Goal: Task Accomplishment & Management: Complete application form

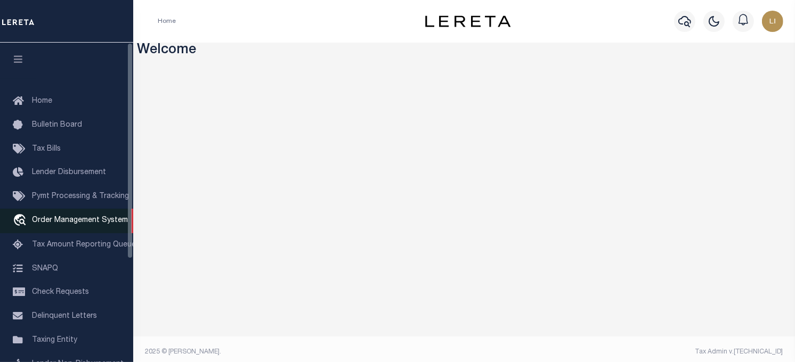
click at [53, 224] on span "Order Management System" at bounding box center [80, 220] width 96 height 7
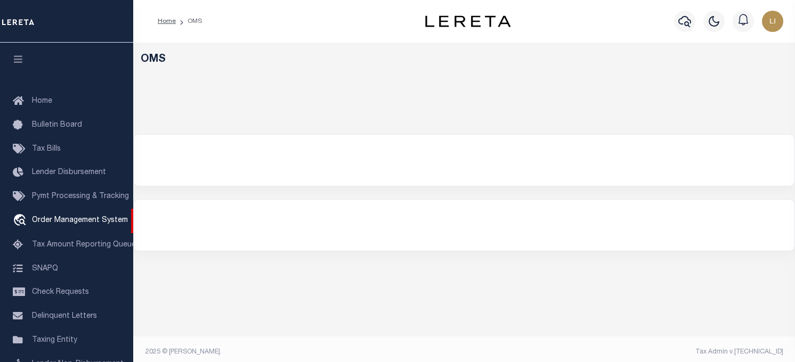
select select "200"
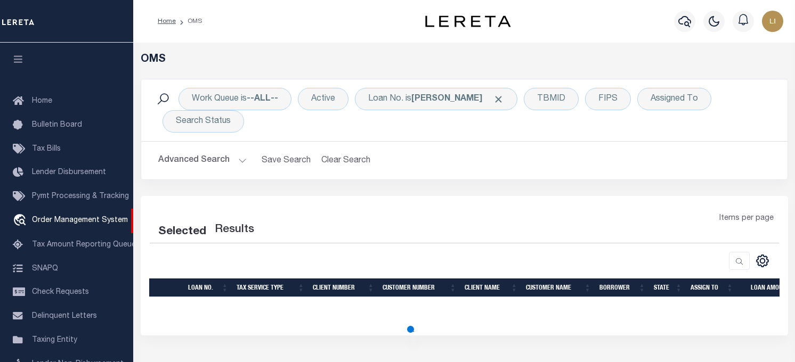
select select "200"
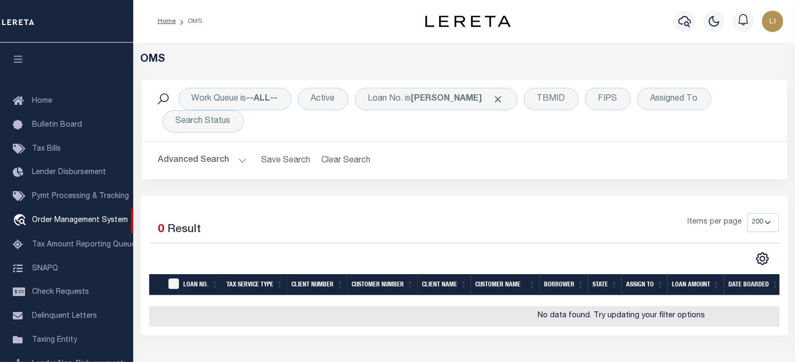
scroll to position [76, 0]
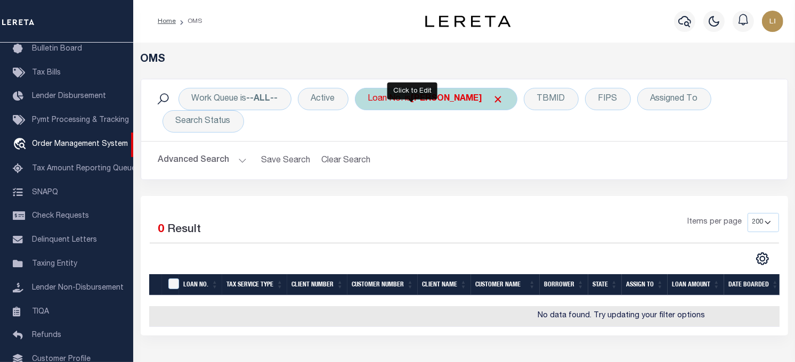
click at [400, 103] on div "Loan No. is [PERSON_NAME]" at bounding box center [436, 99] width 163 height 22
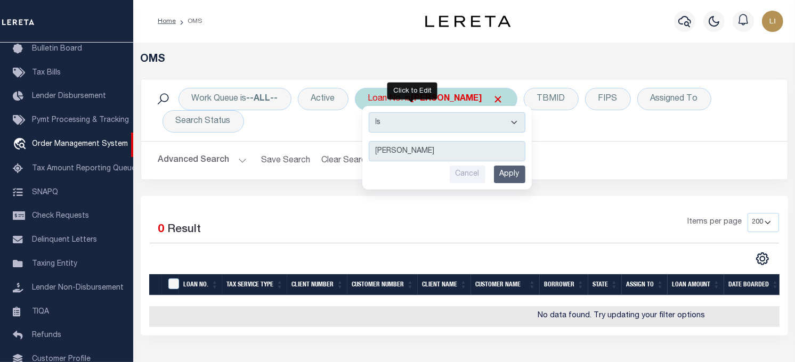
click at [403, 117] on select "Is Contains" at bounding box center [447, 122] width 157 height 20
click at [370, 112] on select "Is Contains" at bounding box center [447, 122] width 157 height 20
click at [432, 114] on select "Is Contains" at bounding box center [447, 122] width 157 height 20
click at [429, 118] on select "Is Contains" at bounding box center [447, 122] width 157 height 20
click at [418, 128] on select "Is Contains" at bounding box center [447, 122] width 157 height 20
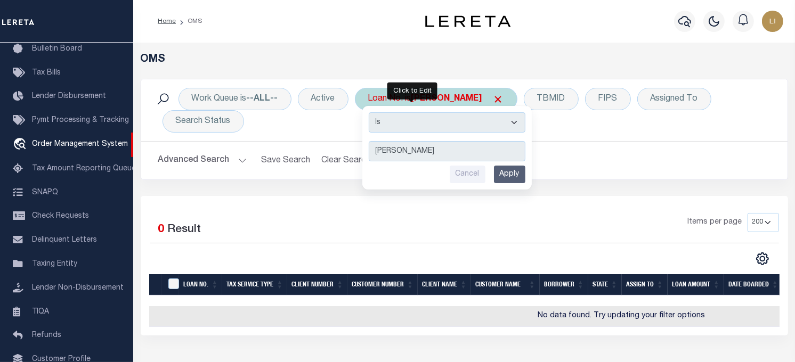
select select "c"
click at [370, 112] on select "Is Contains" at bounding box center [447, 122] width 157 height 20
click at [500, 173] on input "Apply" at bounding box center [509, 175] width 31 height 18
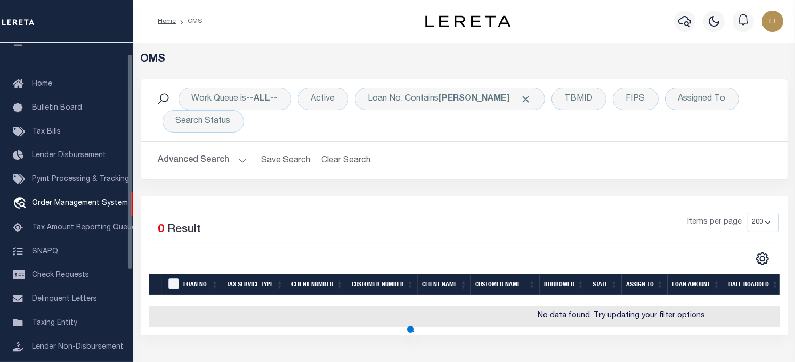
scroll to position [0, 0]
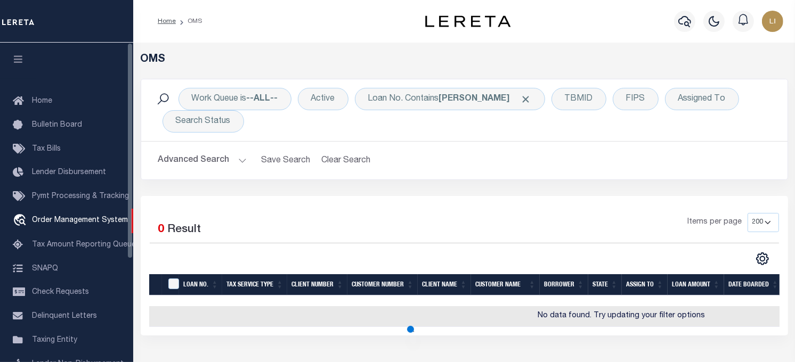
click at [10, 58] on button "button" at bounding box center [18, 61] width 36 height 36
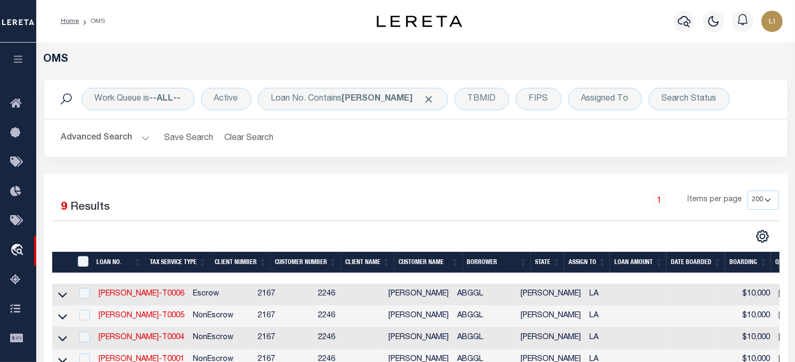
scroll to position [59, 0]
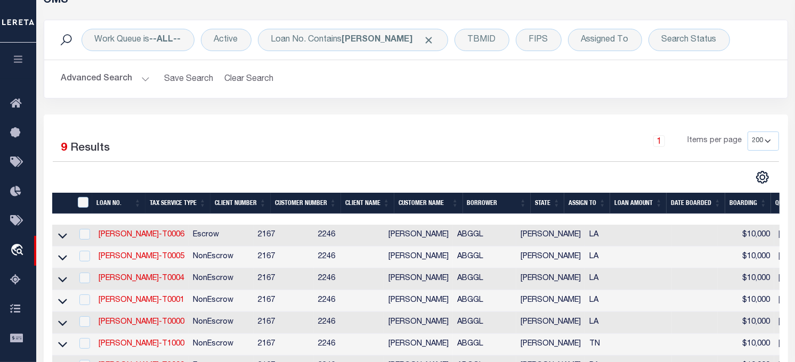
click at [129, 230] on td "LLEW-T0006" at bounding box center [141, 236] width 94 height 22
checkbox input "true"
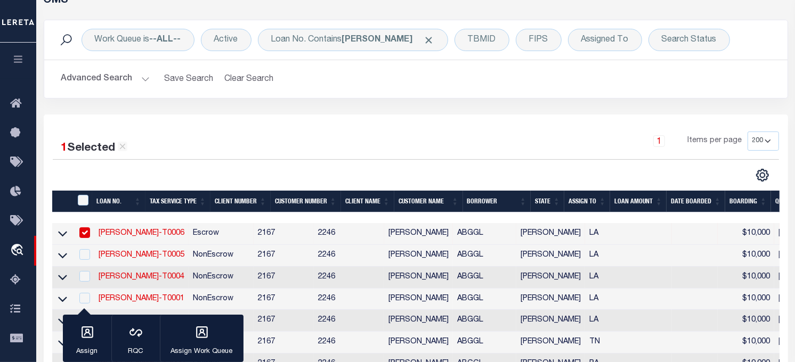
click at [129, 235] on link "LLEW-T0006" at bounding box center [142, 233] width 86 height 7
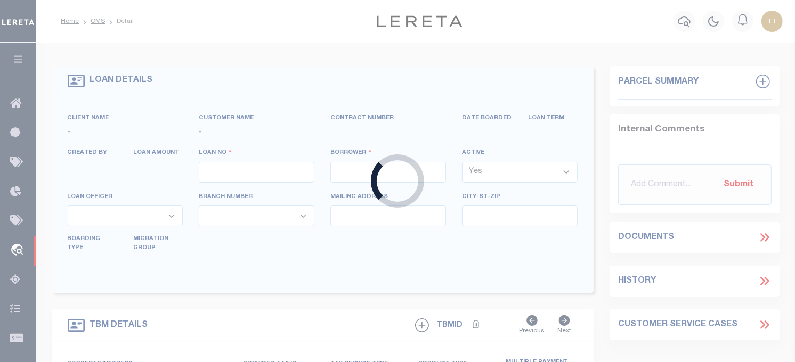
type input "LLEW-T0006"
type input "MICHAEL SCOTT"
select select
type input "136 E RAILROAD AVE"
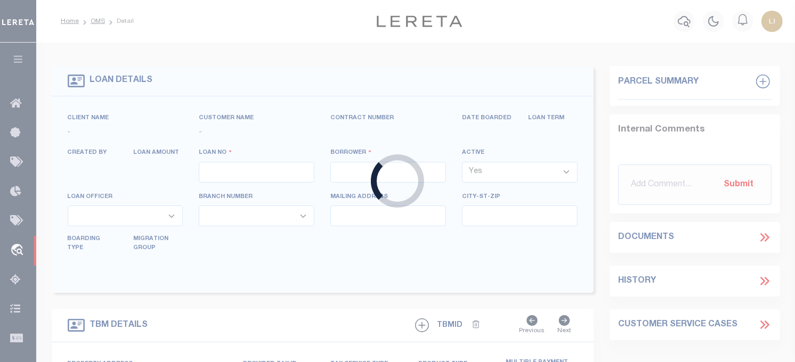
type input "INDEPENDENCE LA 70443-2708"
type input "08/16/2025"
select select "10"
select select "Escrow"
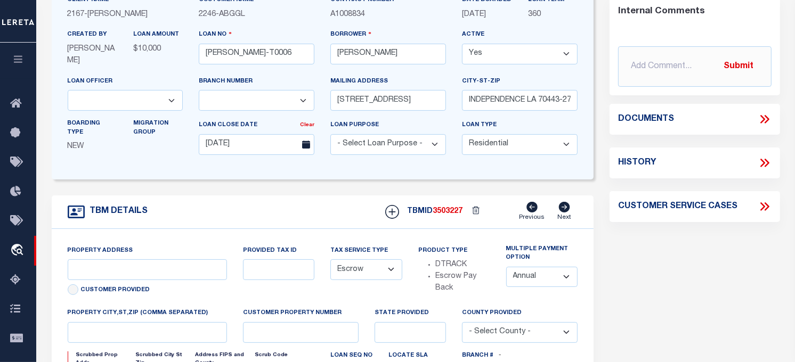
scroll to position [59, 0]
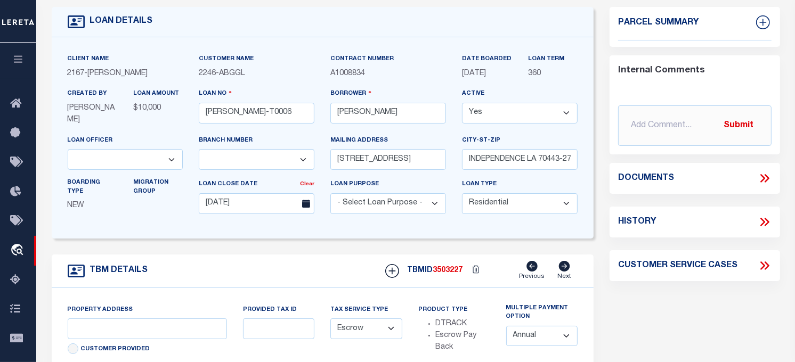
click at [759, 176] on icon at bounding box center [765, 179] width 14 height 14
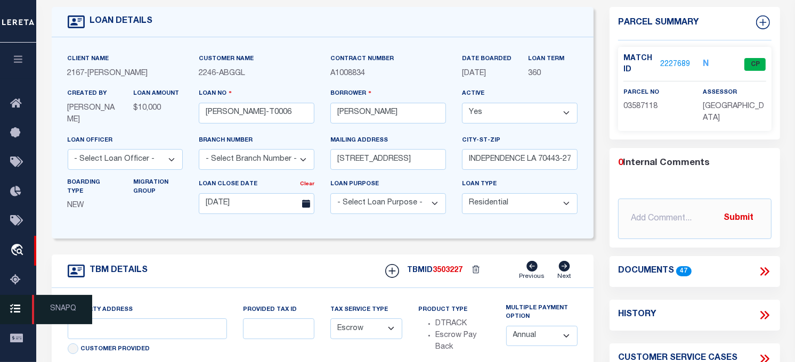
type input "136 E RAILROAD AVE"
select select
type input "INDEPENDENCE LA 70443-2708"
type input "LA"
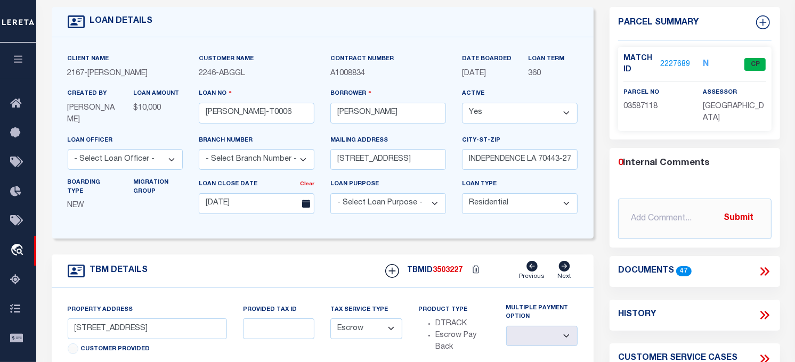
click at [769, 269] on icon at bounding box center [765, 272] width 14 height 14
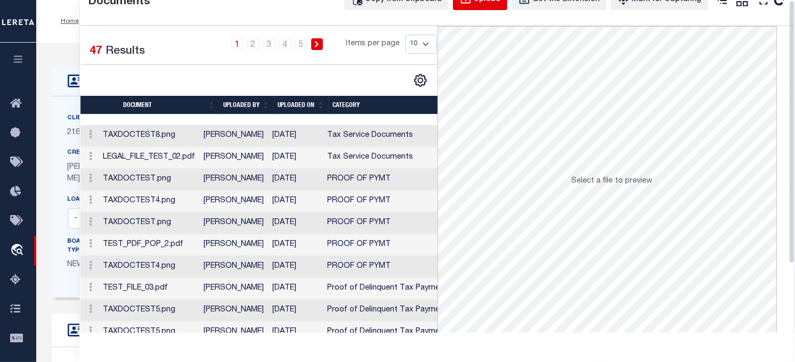
scroll to position [0, 0]
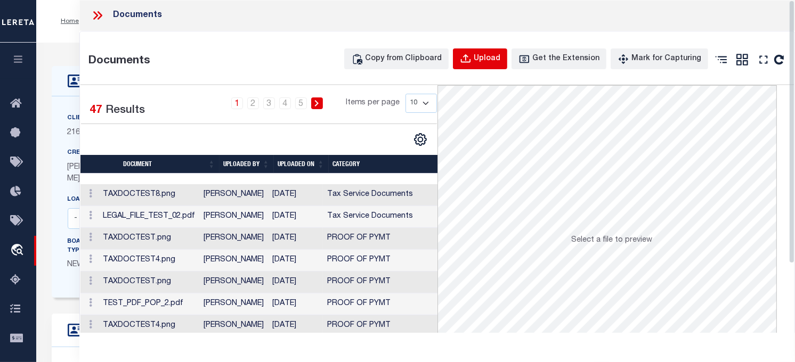
click at [485, 63] on button "Upload" at bounding box center [480, 59] width 54 height 21
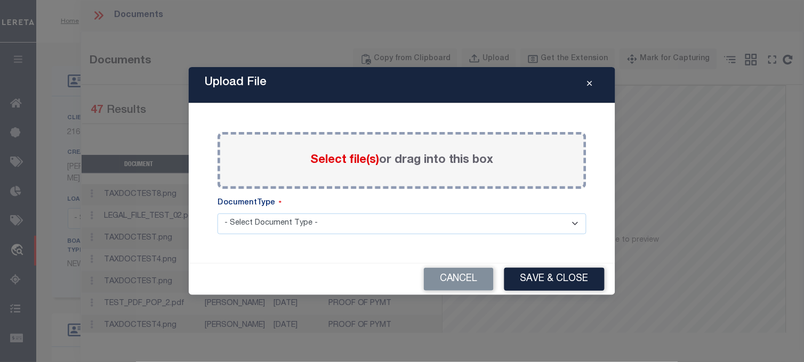
click at [352, 161] on span "Select file(s)" at bounding box center [344, 161] width 69 height 12
click at [0, 0] on input "Select file(s) or drag into this box" at bounding box center [0, 0] width 0 height 0
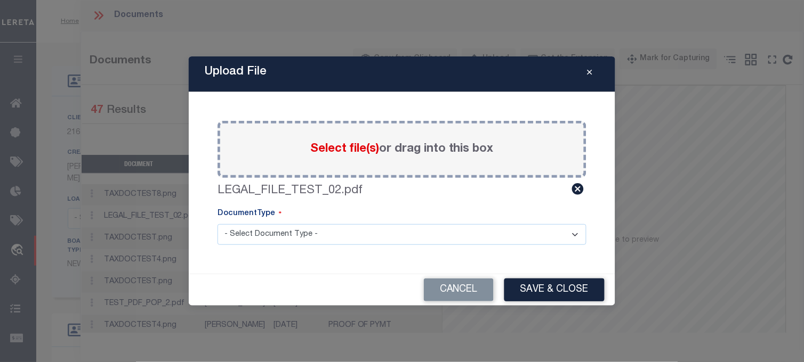
click at [300, 237] on select "- Select Document Type - Tax Service Documents Proof of Delinquent Tax Payment" at bounding box center [401, 234] width 369 height 21
select select "TAX"
click at [217, 224] on select "- Select Document Type - Tax Service Documents Proof of Delinquent Tax Payment" at bounding box center [401, 234] width 369 height 21
click at [528, 285] on button "Save & Close" at bounding box center [554, 290] width 100 height 23
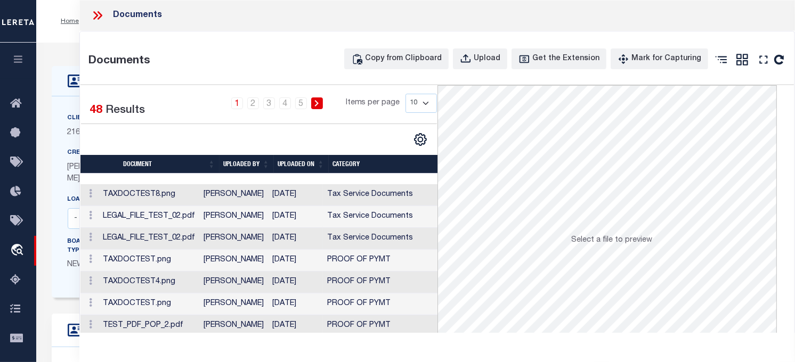
click at [322, 232] on td "09/08/2025" at bounding box center [295, 239] width 55 height 22
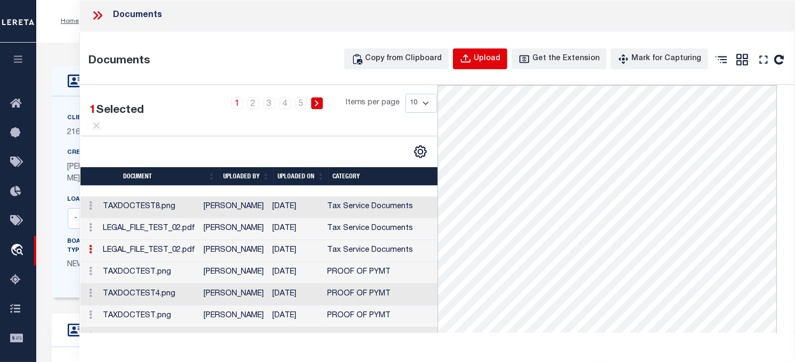
click at [485, 61] on button "Upload" at bounding box center [480, 59] width 54 height 21
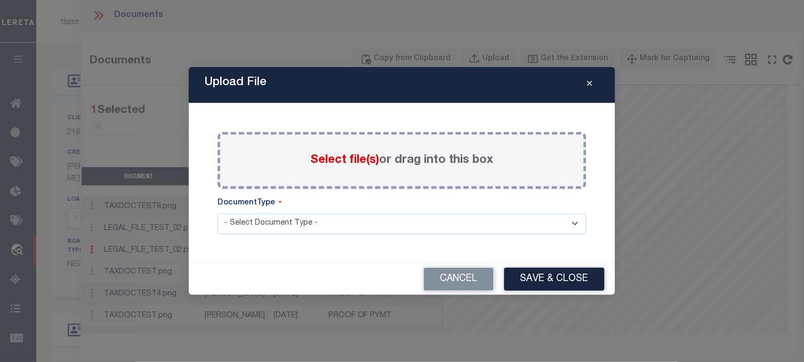
click at [353, 157] on span "Select file(s)" at bounding box center [344, 161] width 69 height 12
click at [0, 0] on input "Select file(s) or drag into this box" at bounding box center [0, 0] width 0 height 0
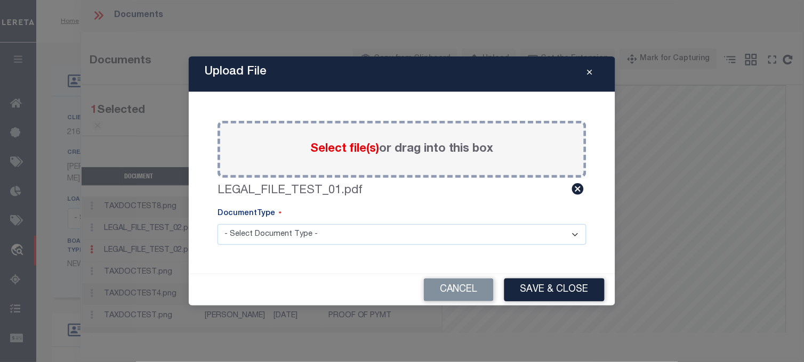
click at [291, 235] on select "- Select Document Type - Tax Service Documents Proof of Delinquent Tax Payment" at bounding box center [401, 234] width 369 height 21
select select "POP"
click at [217, 224] on select "- Select Document Type - Tax Service Documents Proof of Delinquent Tax Payment" at bounding box center [401, 234] width 369 height 21
click at [521, 288] on button "Save & Close" at bounding box center [554, 290] width 100 height 23
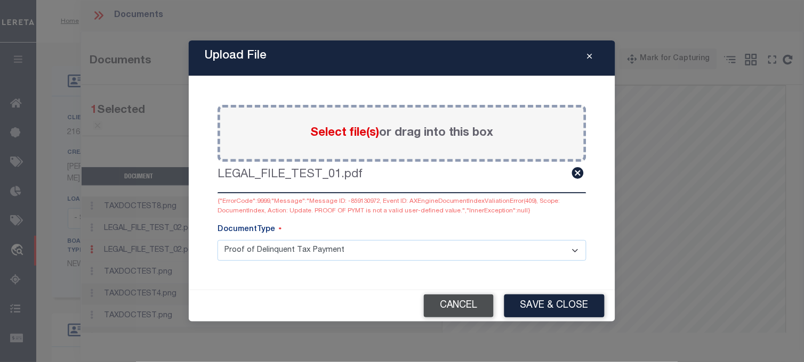
click at [469, 301] on button "Cancel" at bounding box center [459, 306] width 70 height 23
